Goal: Check status: Check status

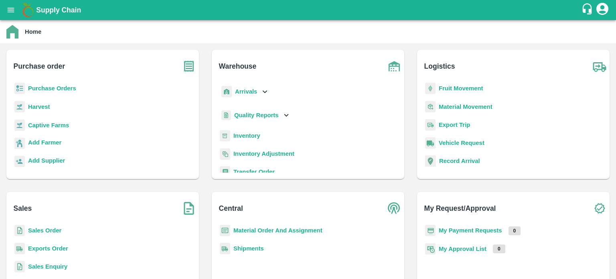
drag, startPoint x: 54, startPoint y: 231, endPoint x: 49, endPoint y: 206, distance: 25.8
click at [53, 231] on b "Sales Order" at bounding box center [44, 230] width 33 height 6
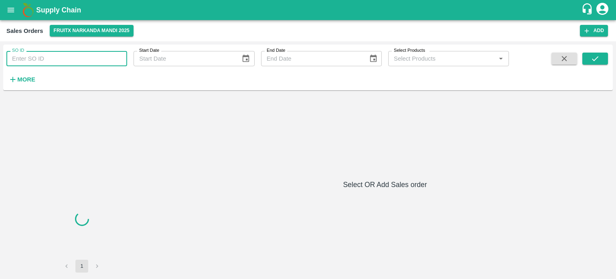
click at [87, 54] on input "SO ID" at bounding box center [66, 58] width 121 height 15
click at [87, 54] on input "606236" at bounding box center [66, 58] width 121 height 15
type input "606236"
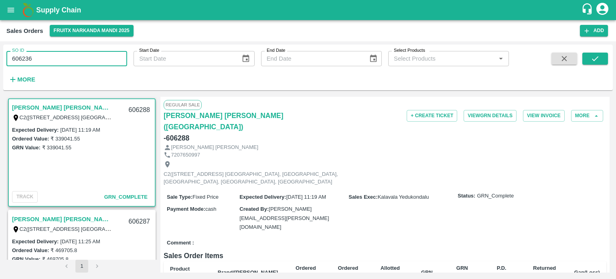
click at [585, 59] on button "submit" at bounding box center [595, 59] width 26 height 12
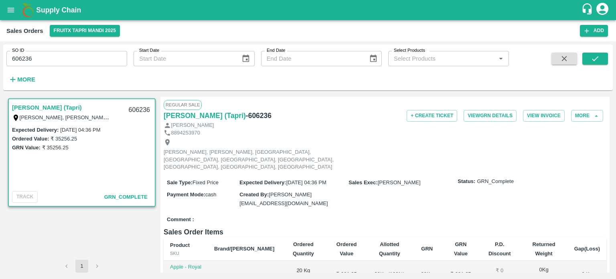
drag, startPoint x: 21, startPoint y: 56, endPoint x: 111, endPoint y: 59, distance: 89.9
click at [110, 59] on input "606236" at bounding box center [66, 58] width 121 height 15
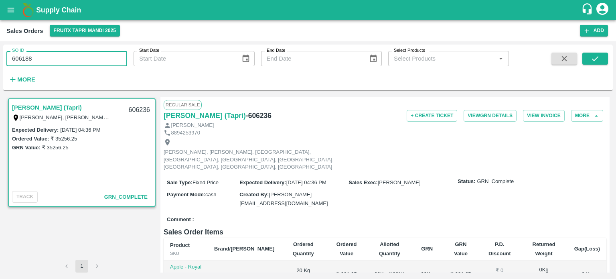
click at [111, 55] on input "606188" at bounding box center [66, 58] width 121 height 15
click at [595, 54] on icon "submit" at bounding box center [595, 58] width 9 height 9
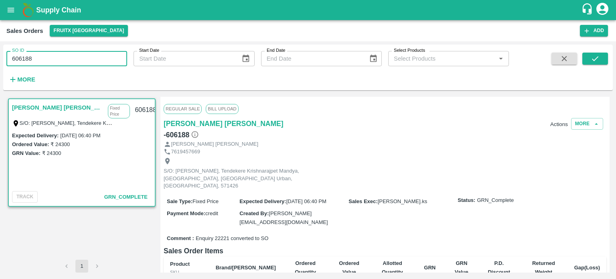
drag, startPoint x: 20, startPoint y: 57, endPoint x: 72, endPoint y: 63, distance: 51.7
click at [72, 63] on input "606188" at bounding box center [66, 58] width 121 height 15
drag, startPoint x: 66, startPoint y: 61, endPoint x: 0, endPoint y: 51, distance: 66.5
click at [0, 51] on div "SO ID 606233 SO ID Start Date Start Date End Date End Date Select Products Sele…" at bounding box center [308, 159] width 616 height 237
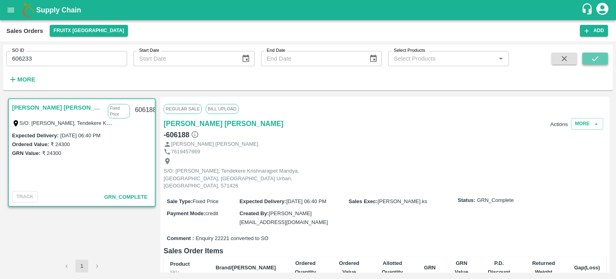
click at [594, 64] on button "submit" at bounding box center [595, 59] width 26 height 12
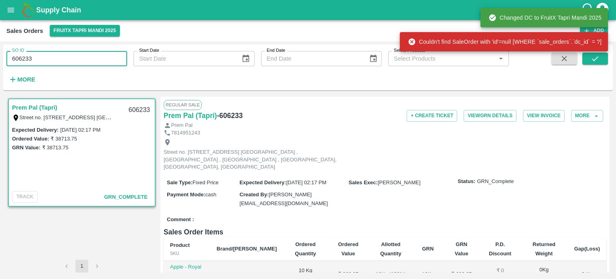
click at [51, 57] on input "606233" at bounding box center [66, 58] width 121 height 15
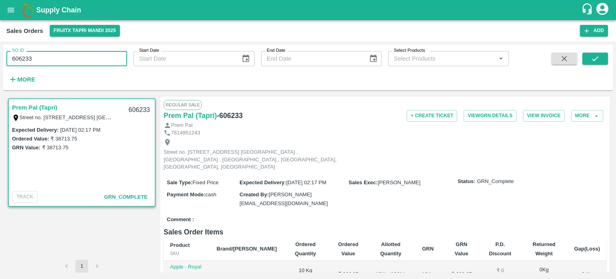
drag, startPoint x: 27, startPoint y: 55, endPoint x: 99, endPoint y: 66, distance: 72.9
click at [99, 66] on input "606233" at bounding box center [66, 58] width 121 height 15
click at [87, 61] on input "606234" at bounding box center [66, 58] width 121 height 15
click at [85, 58] on input "606234" at bounding box center [66, 58] width 121 height 15
click at [598, 61] on icon "submit" at bounding box center [595, 58] width 9 height 9
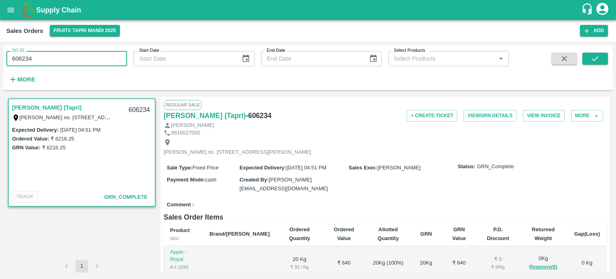
drag, startPoint x: 29, startPoint y: 56, endPoint x: 63, endPoint y: 54, distance: 34.2
click at [70, 57] on input "606234" at bounding box center [66, 58] width 121 height 15
click at [63, 55] on input "606235" at bounding box center [66, 58] width 121 height 15
type input "606235"
click at [594, 62] on icon "submit" at bounding box center [595, 58] width 9 height 9
